Goal: Navigation & Orientation: Understand site structure

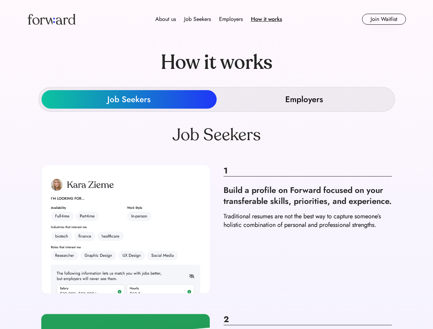
click at [217, 19] on div "About us Job Seekers Employers How it works" at bounding box center [219, 19] width 270 height 8
click at [51, 19] on img at bounding box center [51, 19] width 48 height 11
click at [219, 19] on div "Employers" at bounding box center [231, 19] width 24 height 8
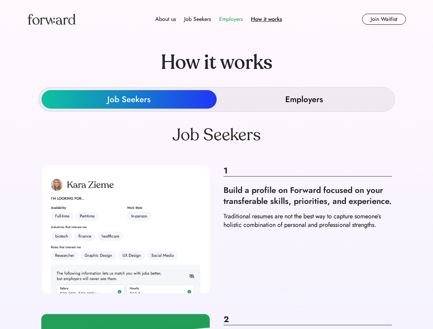
click at [166, 19] on div "About us" at bounding box center [165, 19] width 21 height 8
click at [198, 19] on div "Job Seekers" at bounding box center [197, 19] width 27 height 8
click at [231, 19] on div "Employers" at bounding box center [231, 19] width 24 height 8
click at [266, 19] on div "How it works" at bounding box center [266, 19] width 31 height 8
click at [384, 19] on button "Join Waitlist" at bounding box center [384, 19] width 44 height 11
